Goal: Navigation & Orientation: Understand site structure

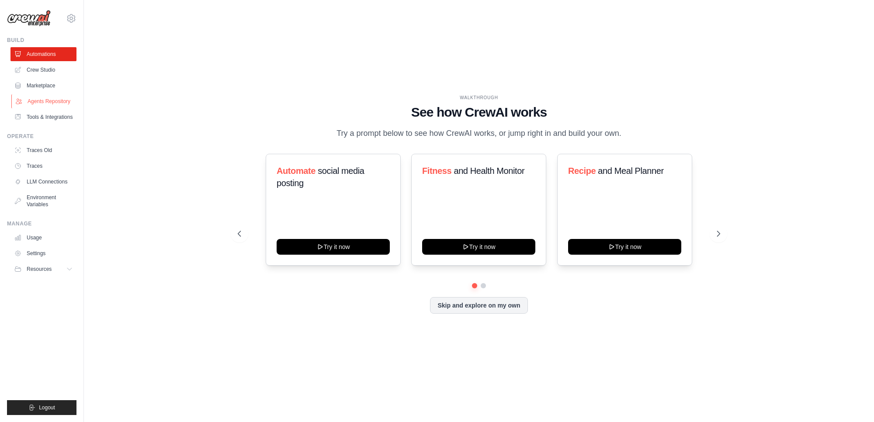
click at [49, 100] on link "Agents Repository" at bounding box center [44, 101] width 66 height 14
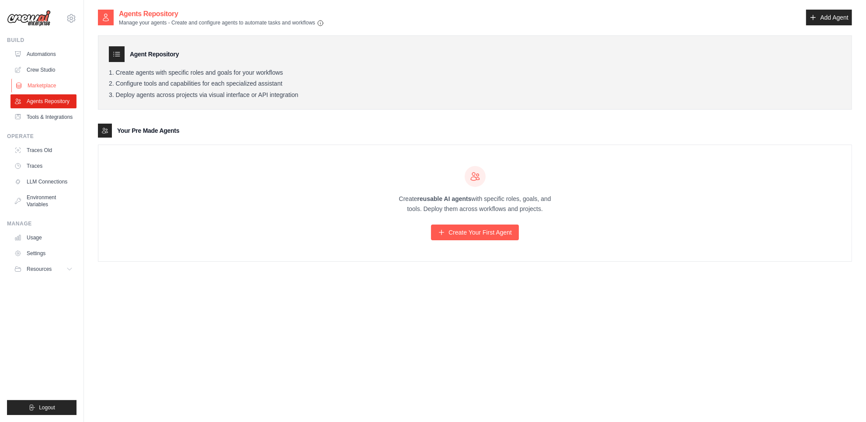
click at [49, 87] on link "Marketplace" at bounding box center [44, 86] width 66 height 14
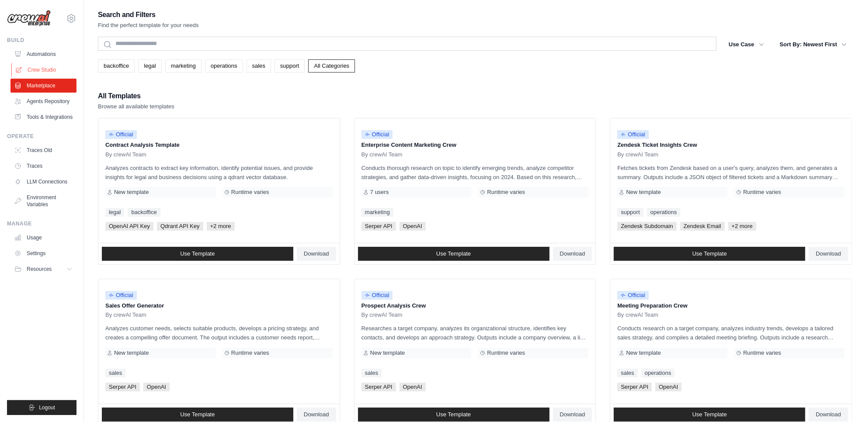
click at [50, 70] on link "Crew Studio" at bounding box center [44, 70] width 66 height 14
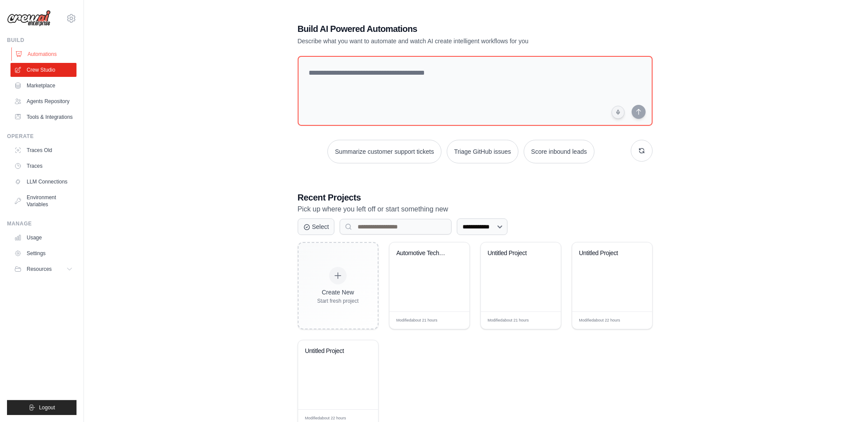
click at [43, 53] on link "Automations" at bounding box center [44, 54] width 66 height 14
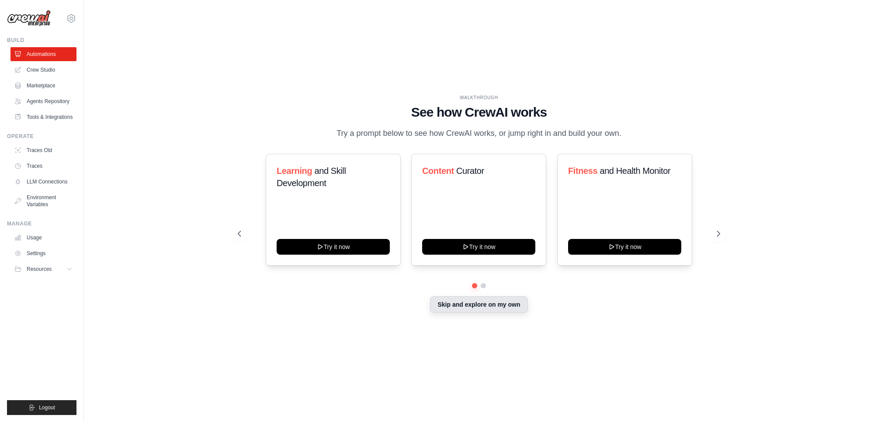
click at [488, 307] on button "Skip and explore on my own" at bounding box center [478, 304] width 97 height 17
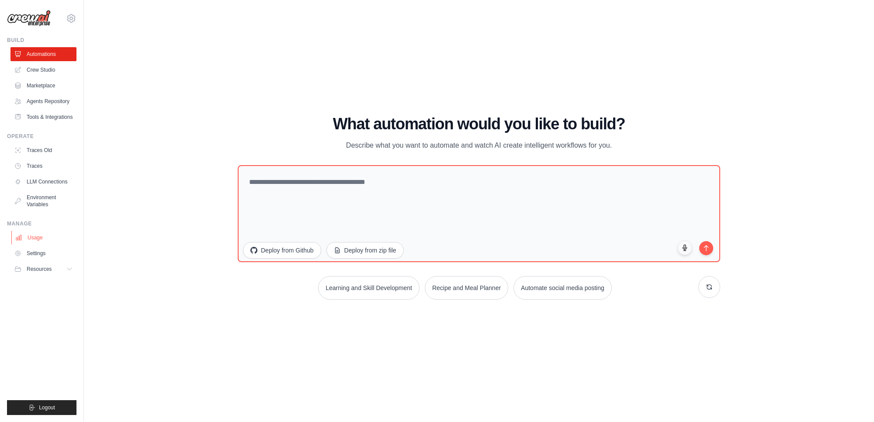
click at [38, 236] on link "Usage" at bounding box center [44, 238] width 66 height 14
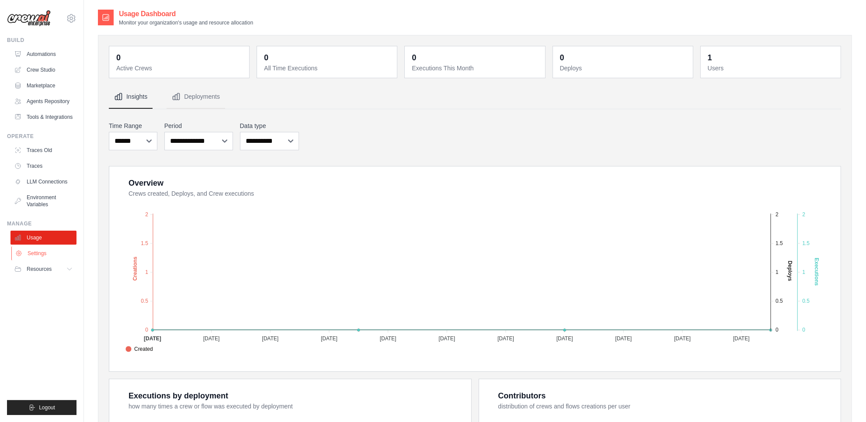
click at [35, 250] on link "Settings" at bounding box center [44, 253] width 66 height 14
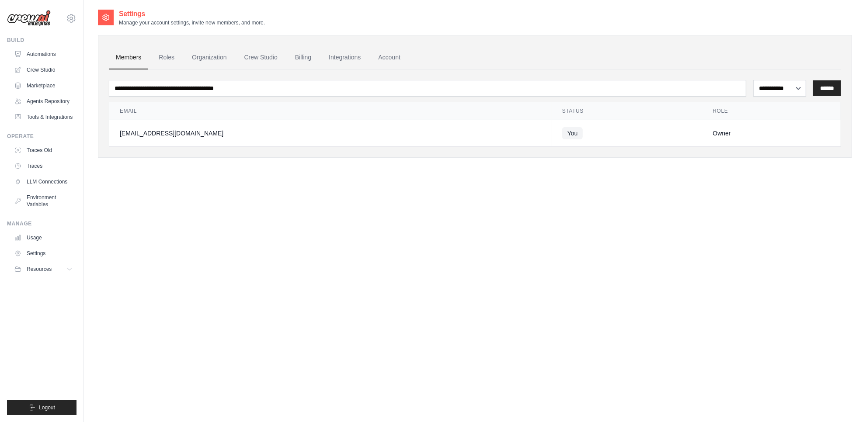
click at [156, 133] on div "[EMAIL_ADDRESS][DOMAIN_NAME]" at bounding box center [330, 133] width 421 height 9
click at [40, 269] on span "Resources" at bounding box center [40, 269] width 25 height 7
click at [50, 286] on span "Documentation" at bounding box center [48, 283] width 35 height 7
click at [162, 55] on link "Roles" at bounding box center [167, 58] width 30 height 24
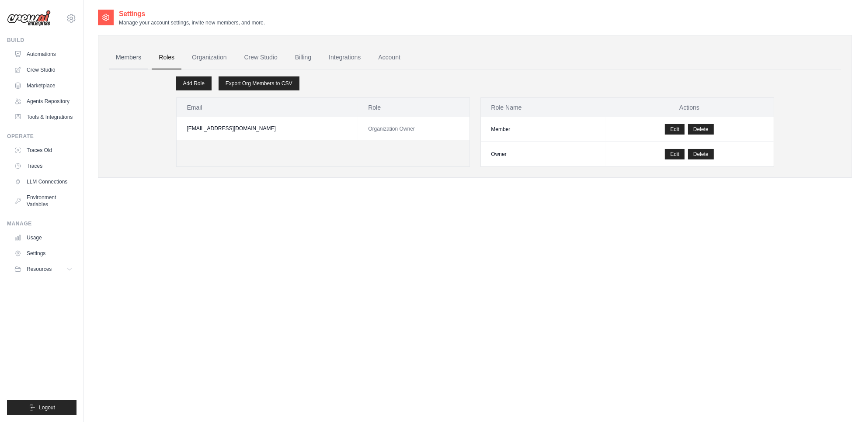
click at [139, 53] on link "Members" at bounding box center [128, 58] width 39 height 24
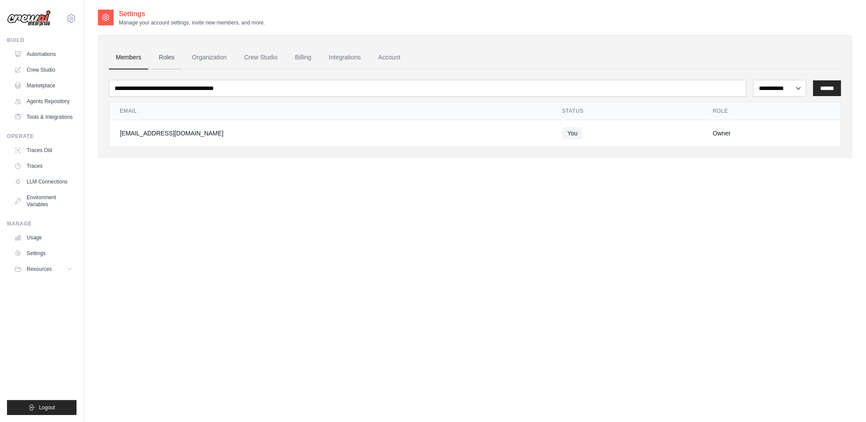
click at [177, 53] on link "Roles" at bounding box center [167, 58] width 30 height 24
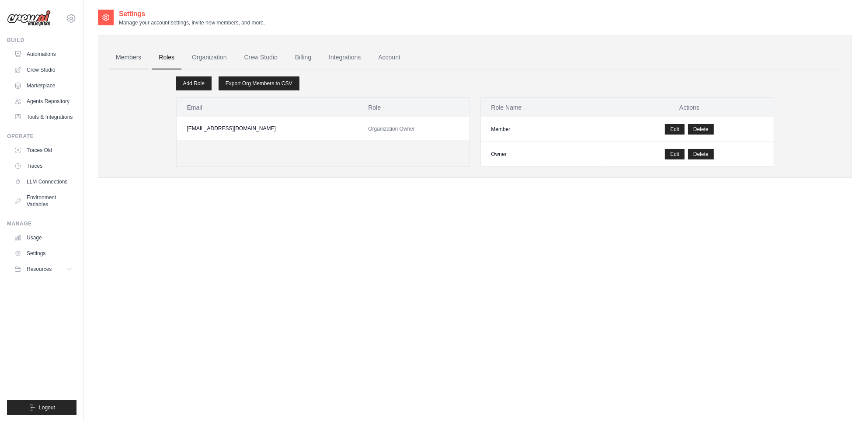
click at [137, 59] on link "Members" at bounding box center [128, 58] width 39 height 24
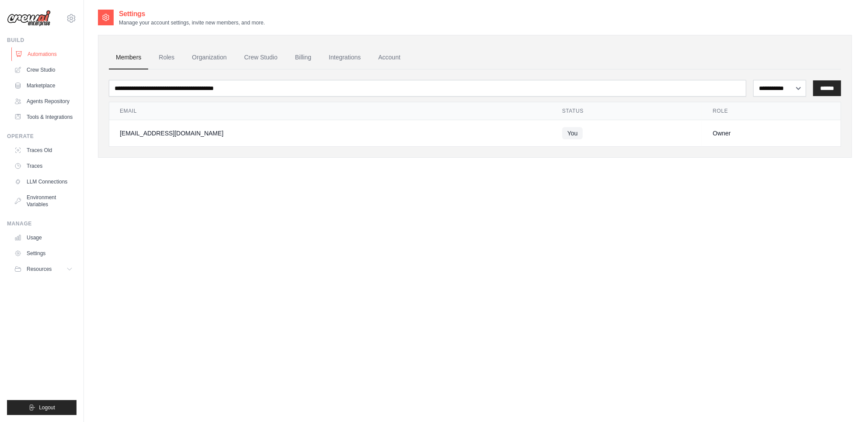
click at [33, 53] on link "Automations" at bounding box center [44, 54] width 66 height 14
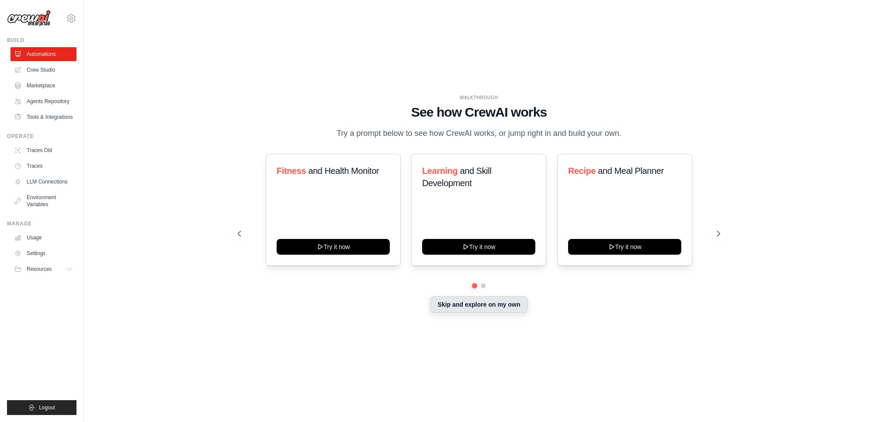
click at [464, 302] on button "Skip and explore on my own" at bounding box center [478, 304] width 97 height 17
